Goal: Check status: Check status

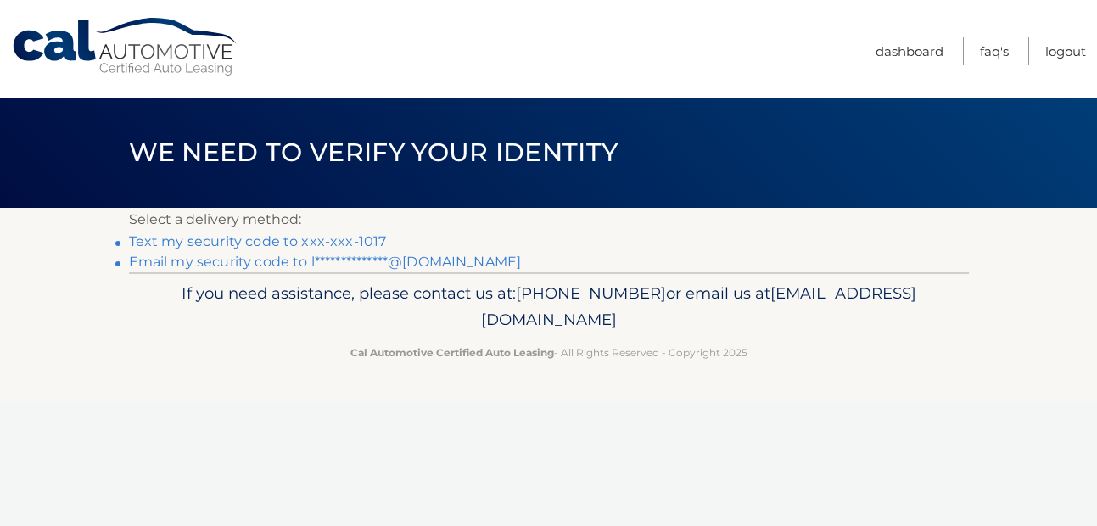
click at [318, 241] on link "Text my security code to xxx-xxx-1017" at bounding box center [258, 241] width 258 height 16
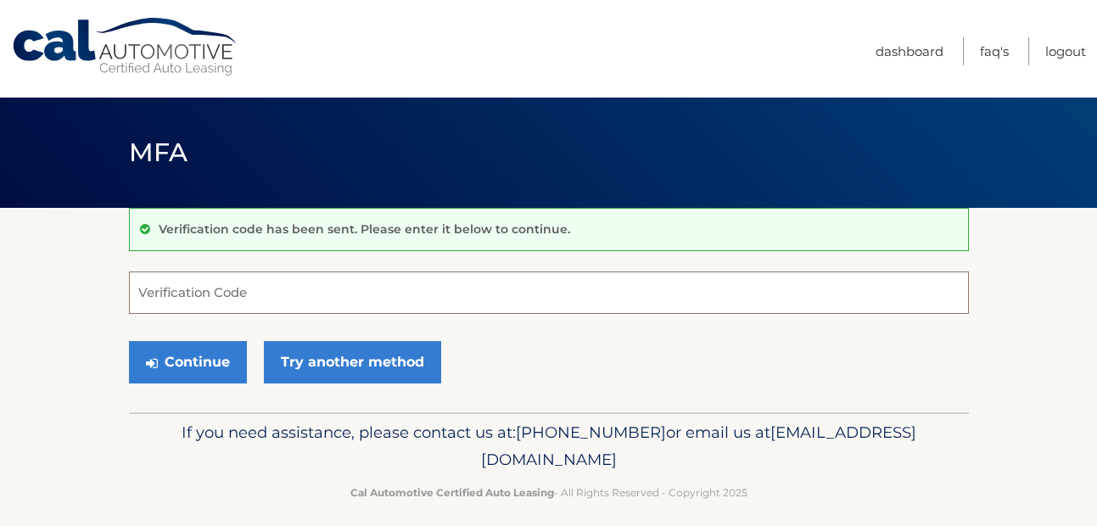
click at [267, 293] on input "Verification Code" at bounding box center [549, 292] width 840 height 42
paste input "973110"
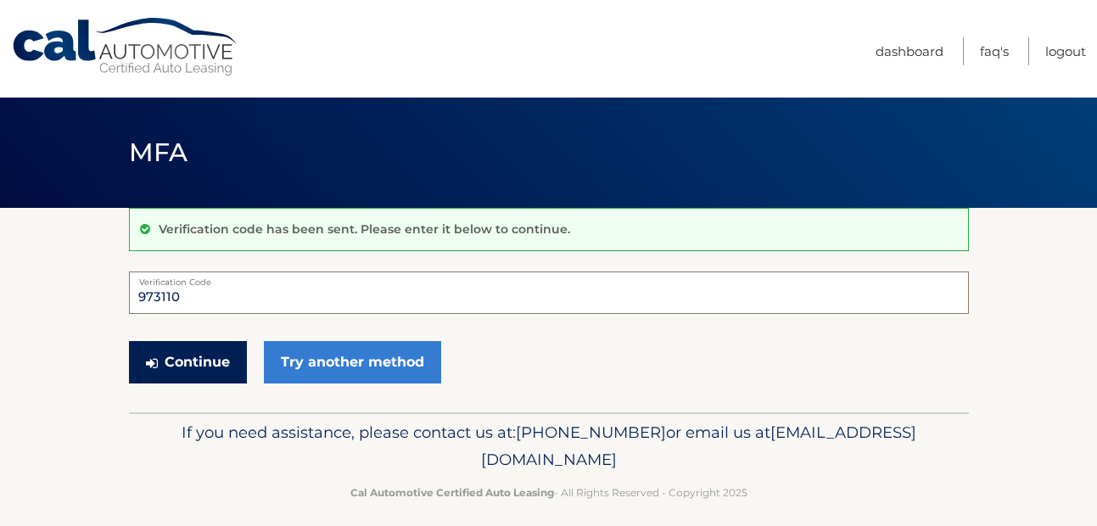
type input "973110"
click at [181, 363] on button "Continue" at bounding box center [188, 362] width 118 height 42
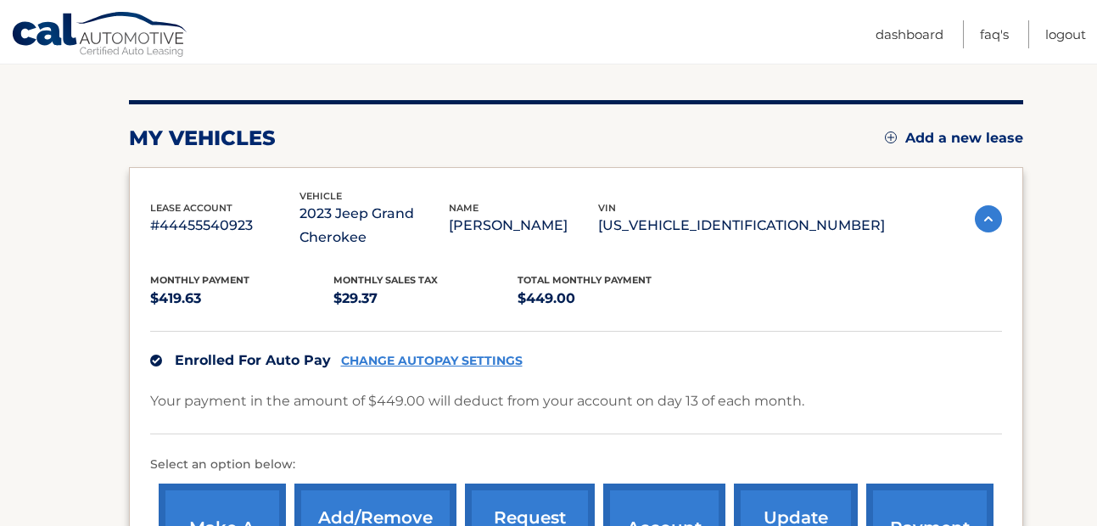
scroll to position [185, 0]
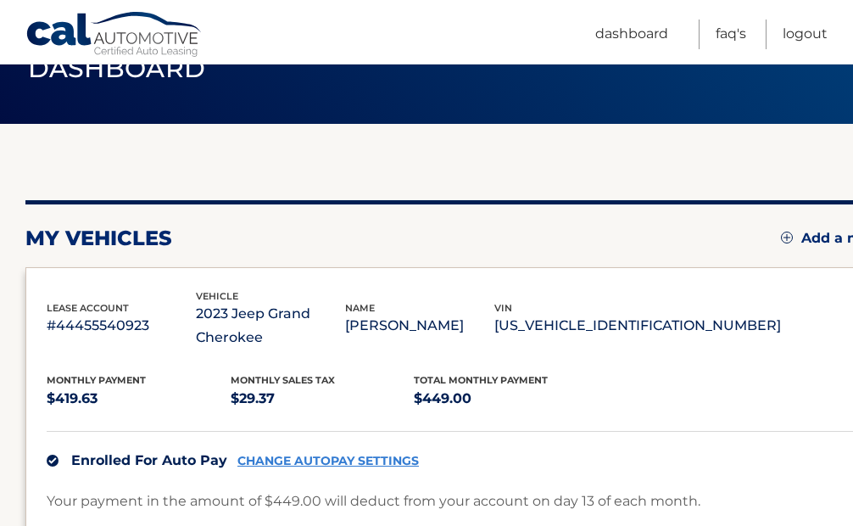
scroll to position [90, 0]
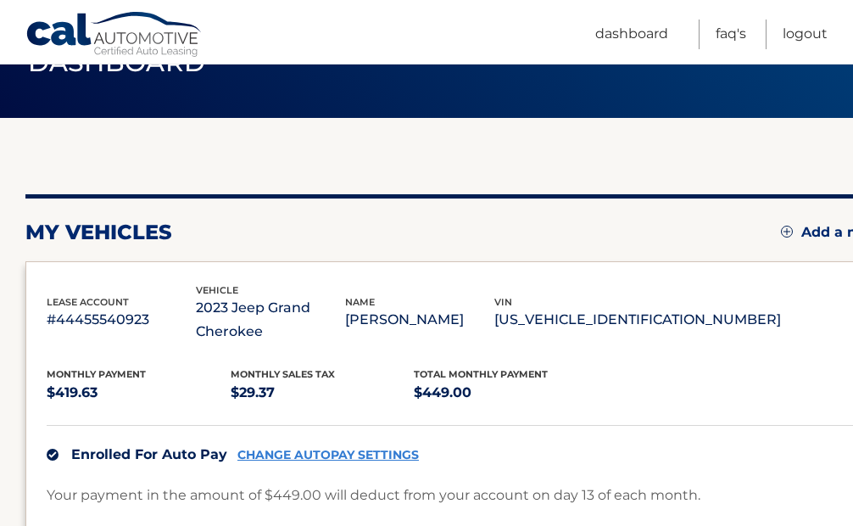
click at [651, 316] on p "1C4RJHAG5PC519715" at bounding box center [638, 320] width 287 height 24
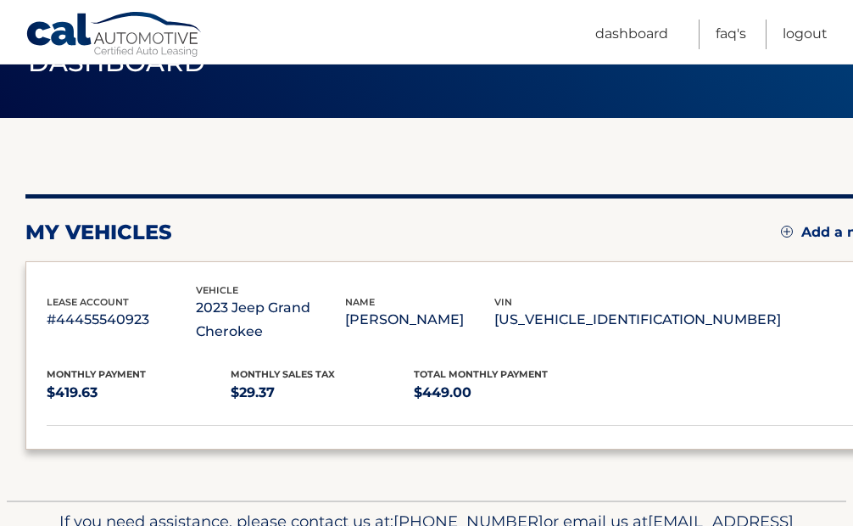
copy p "1C4RJHAG5PC519715"
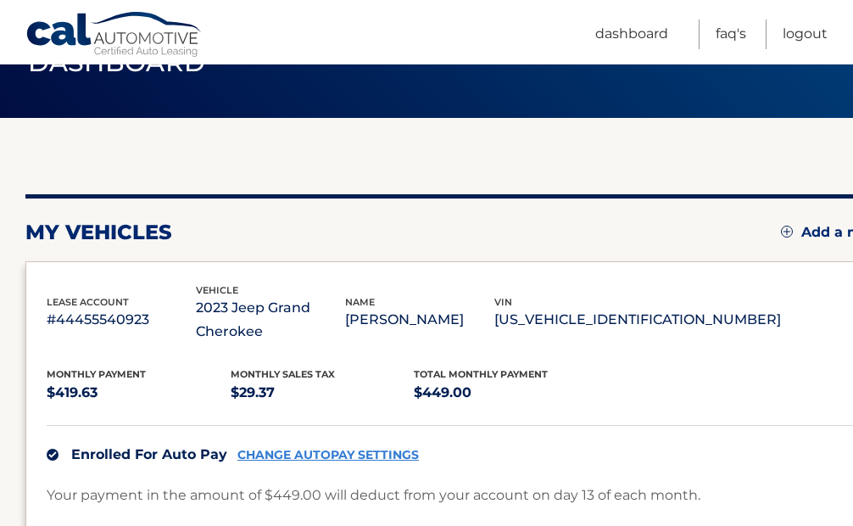
click at [679, 354] on div "Monthly Payment $419.63 Monthly sales Tax $29.37 Total Monthly Payment $449.00 …" at bounding box center [473, 521] width 852 height 354
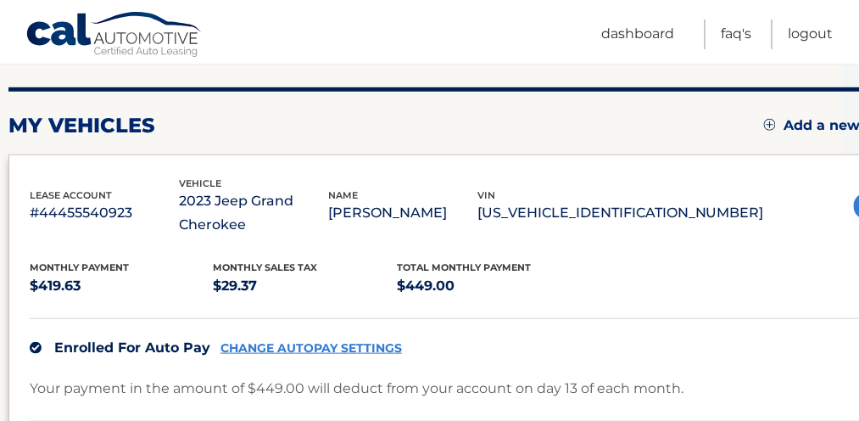
scroll to position [219, 17]
